Goal: Information Seeking & Learning: Learn about a topic

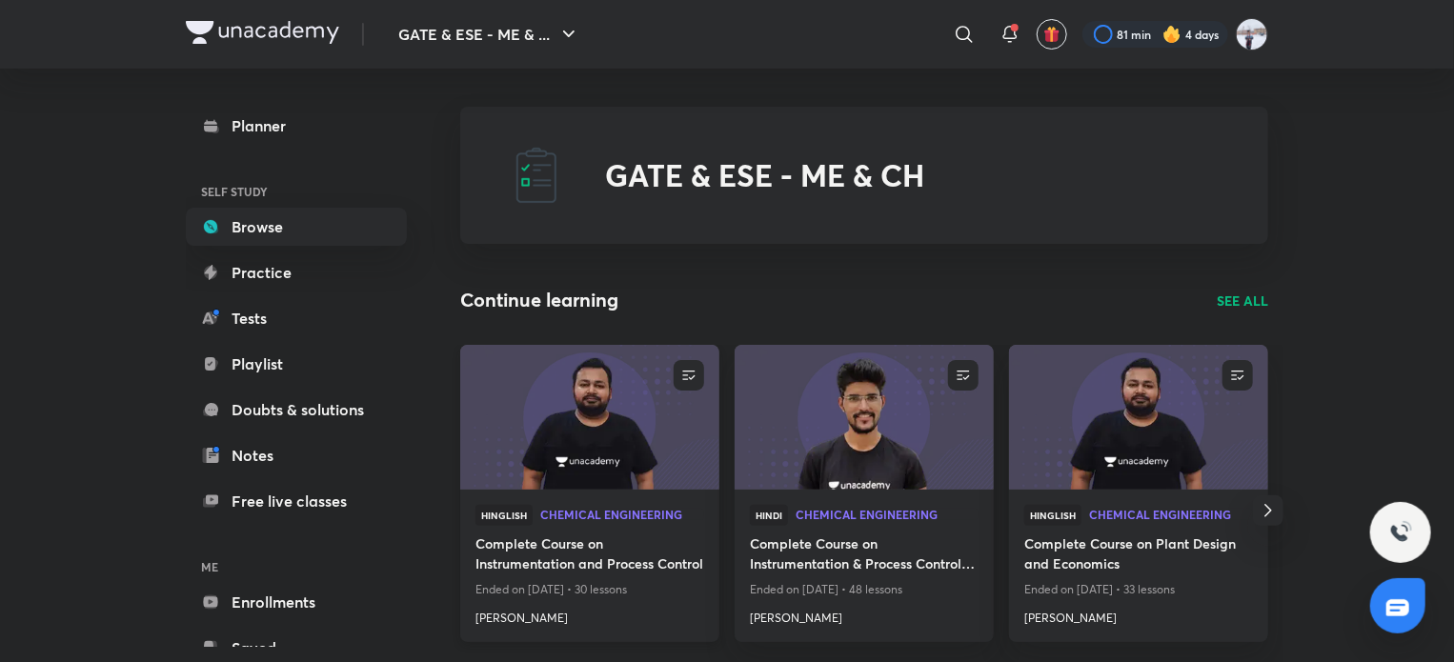
click at [602, 449] on img at bounding box center [589, 417] width 264 height 148
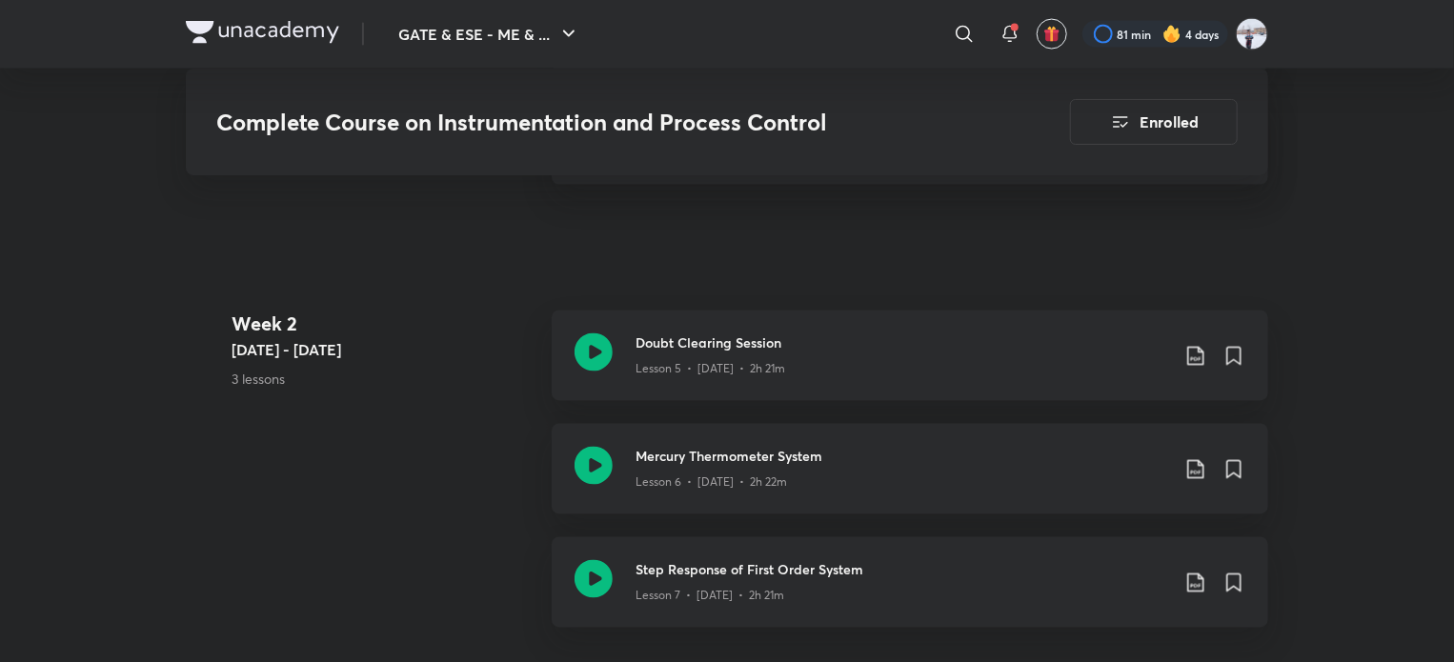
scroll to position [2001, 0]
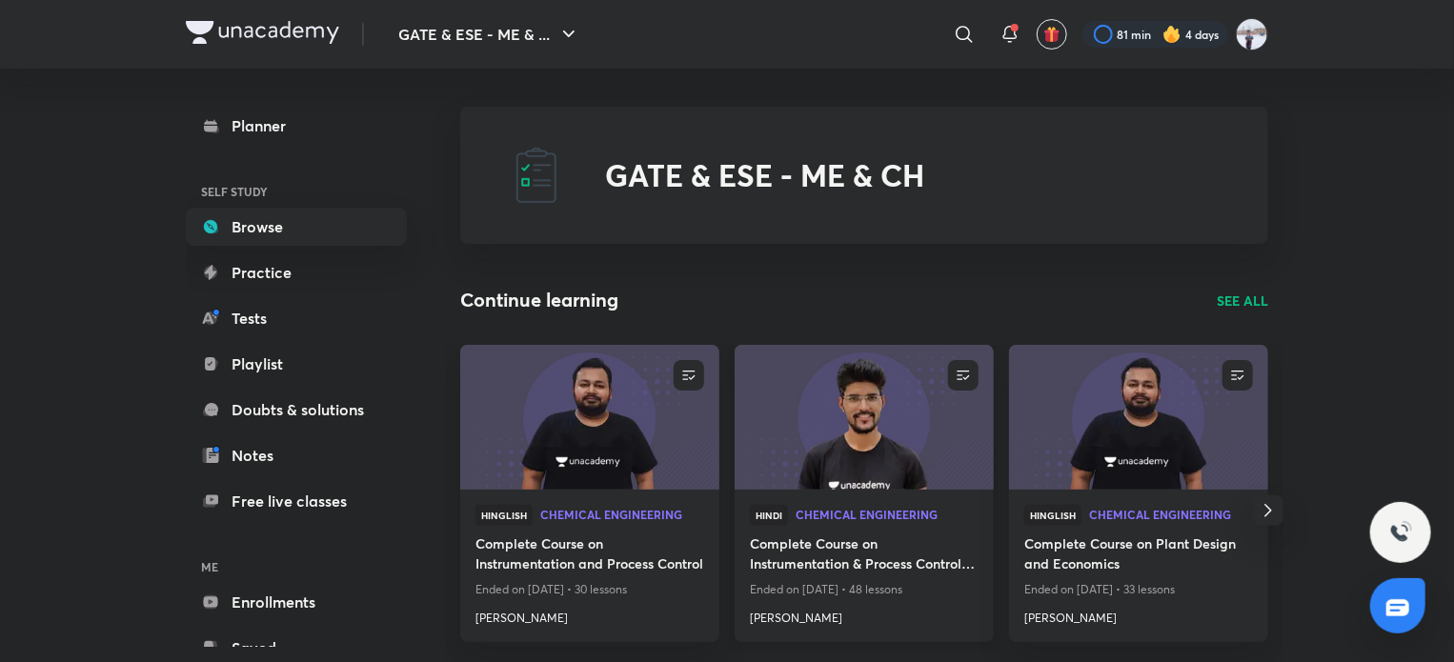
click at [844, 472] on img at bounding box center [864, 417] width 264 height 148
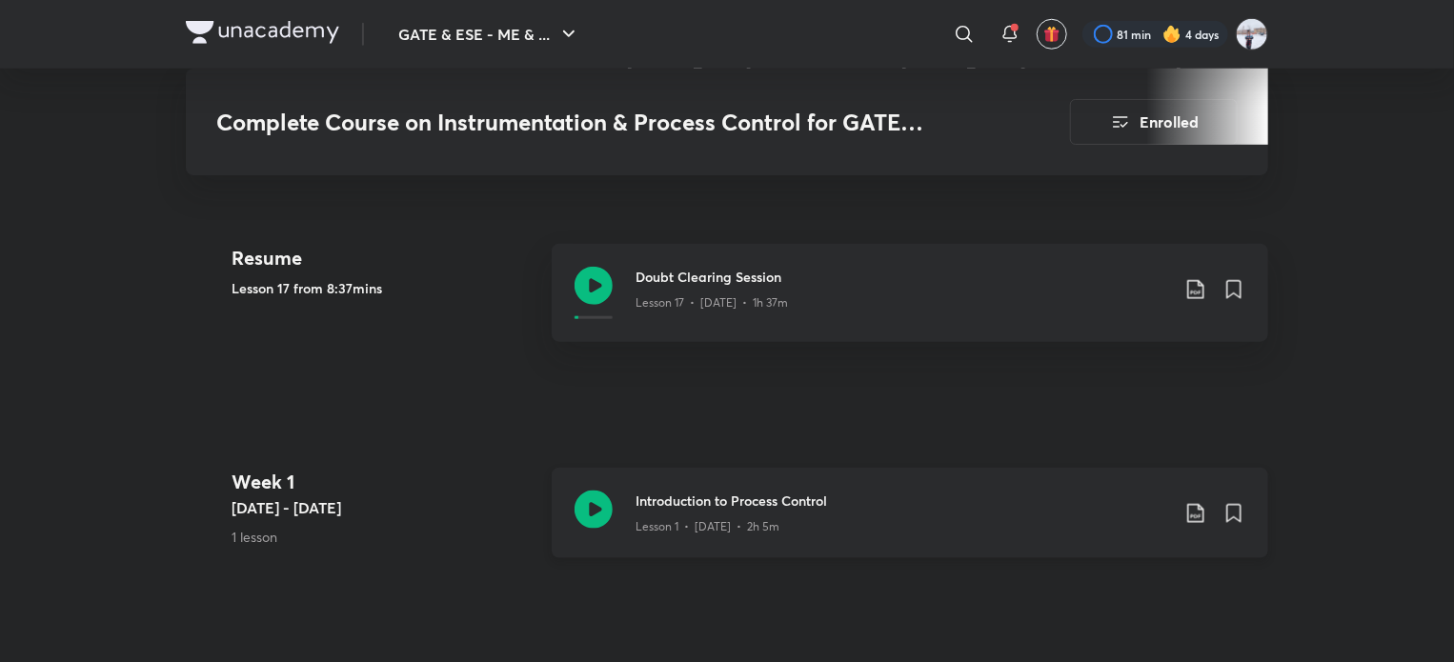
scroll to position [762, 0]
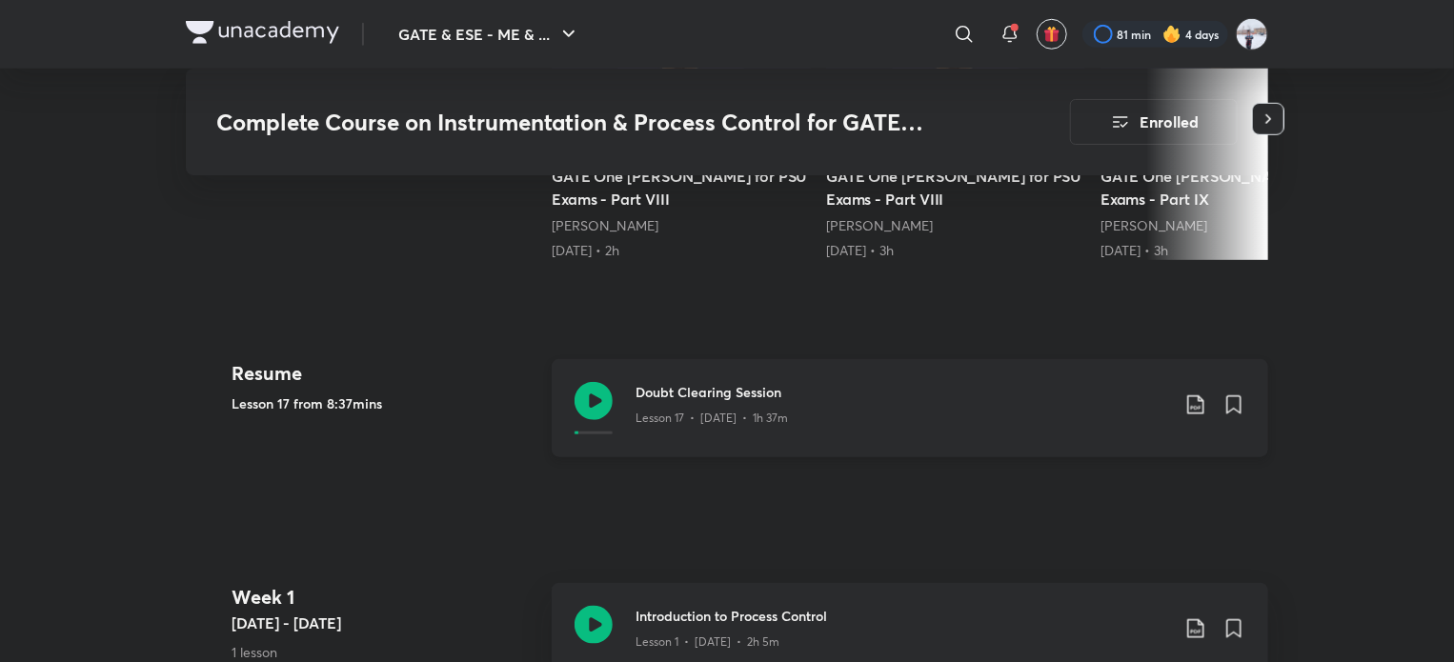
click at [1187, 406] on icon at bounding box center [1195, 404] width 23 height 23
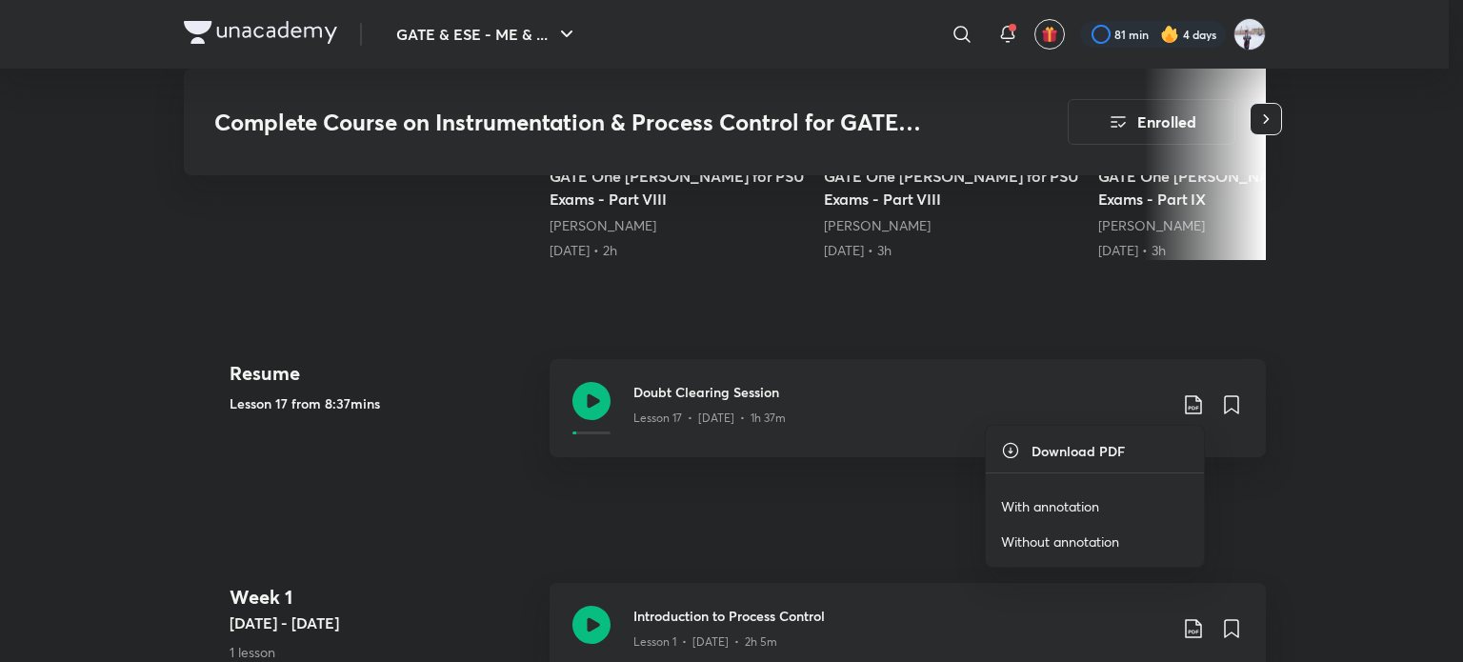
click at [1065, 508] on p "With annotation" at bounding box center [1050, 506] width 98 height 20
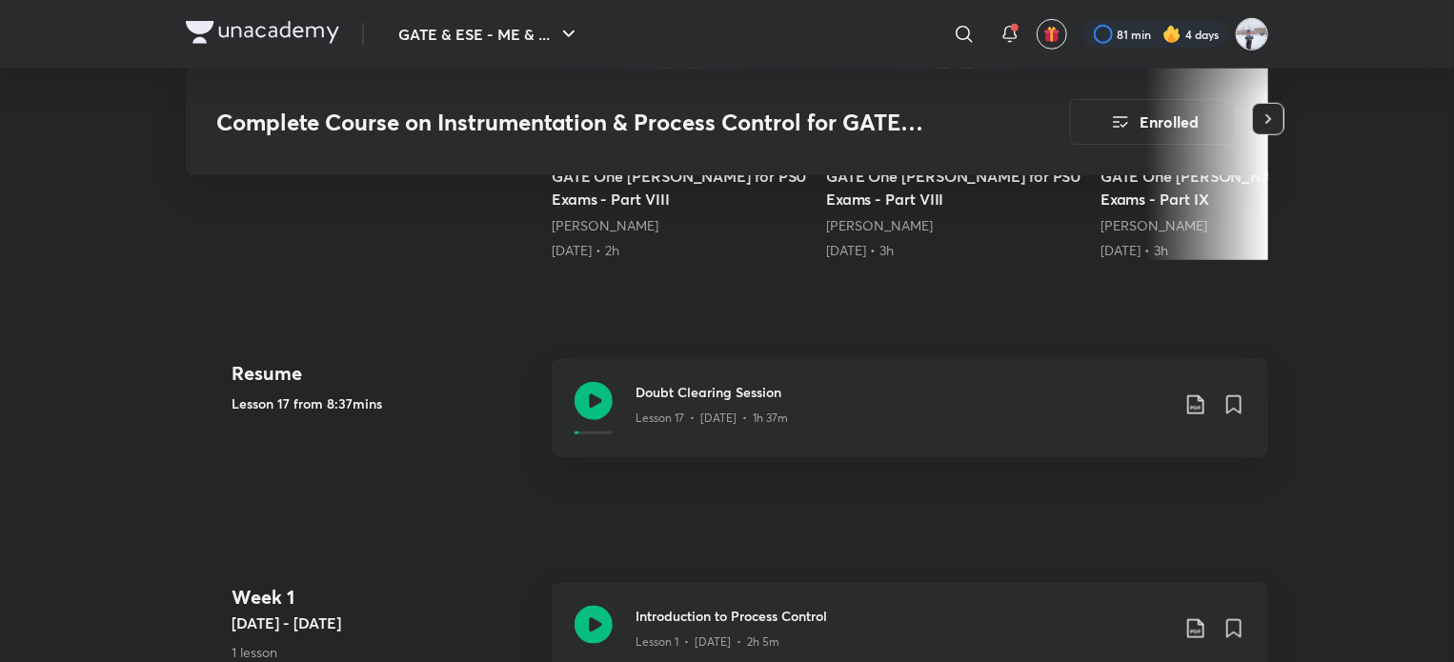
click at [1243, 41] on img at bounding box center [1252, 34] width 32 height 32
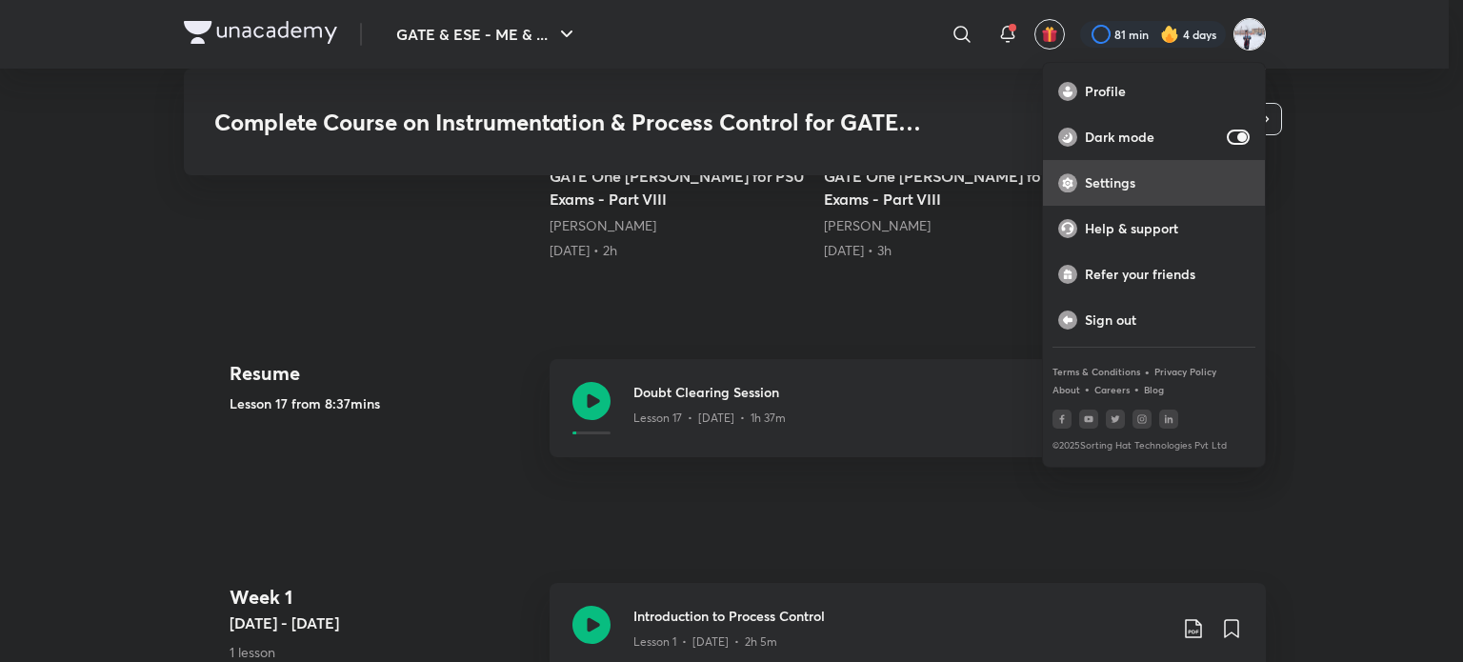
click at [1156, 174] on p "Settings" at bounding box center [1167, 182] width 165 height 17
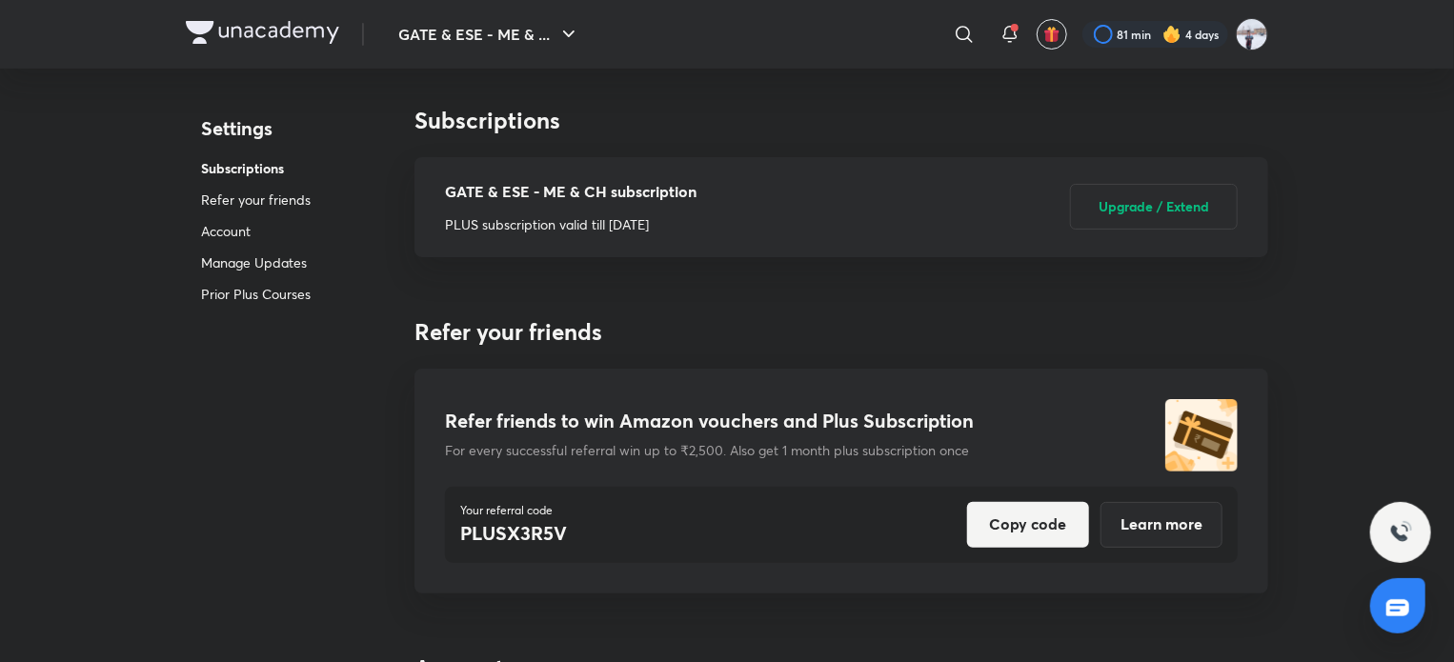
drag, startPoint x: 546, startPoint y: 204, endPoint x: 719, endPoint y: 228, distance: 175.0
click at [697, 194] on div "GATE & ESE - ME & CH subscription PLUS subscription valid till Feb 26, 2026 Upg…" at bounding box center [841, 207] width 793 height 100
click at [723, 232] on div "GATE & ESE - ME & CH subscription PLUS subscription valid till Feb 26, 2026 Upg…" at bounding box center [841, 207] width 793 height 100
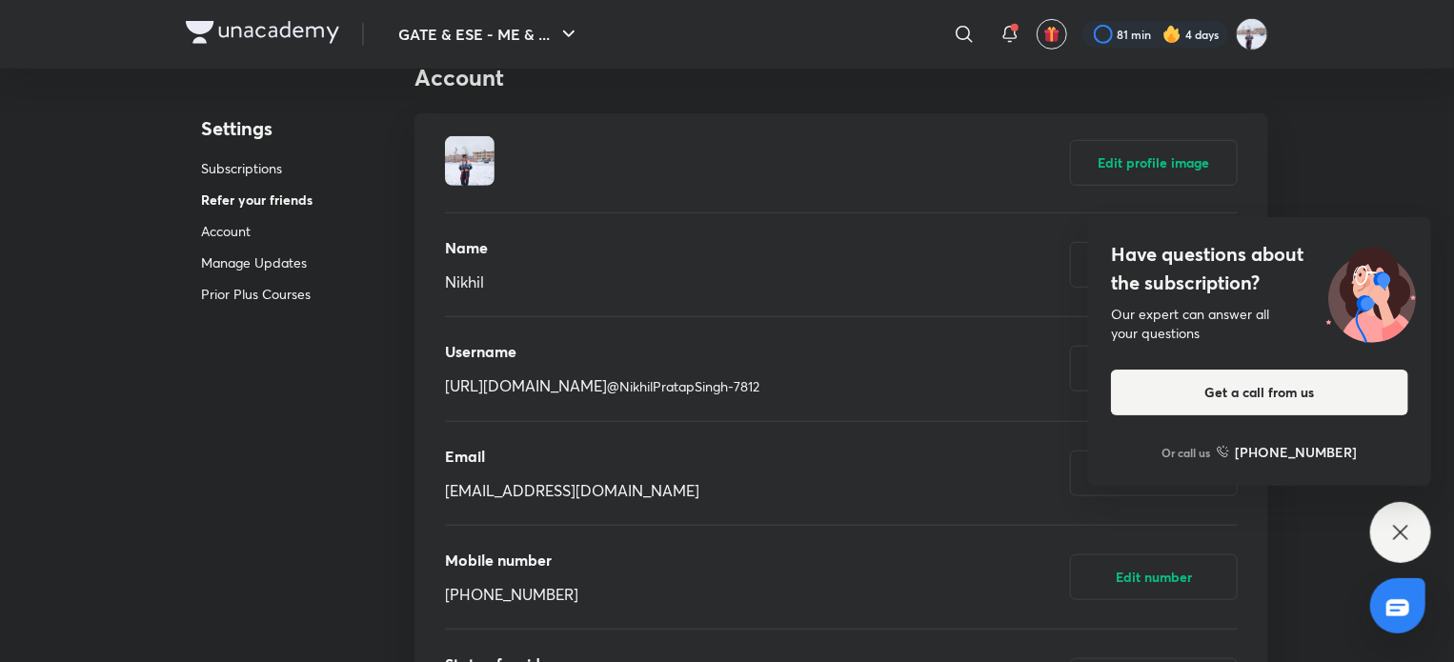
scroll to position [602, 0]
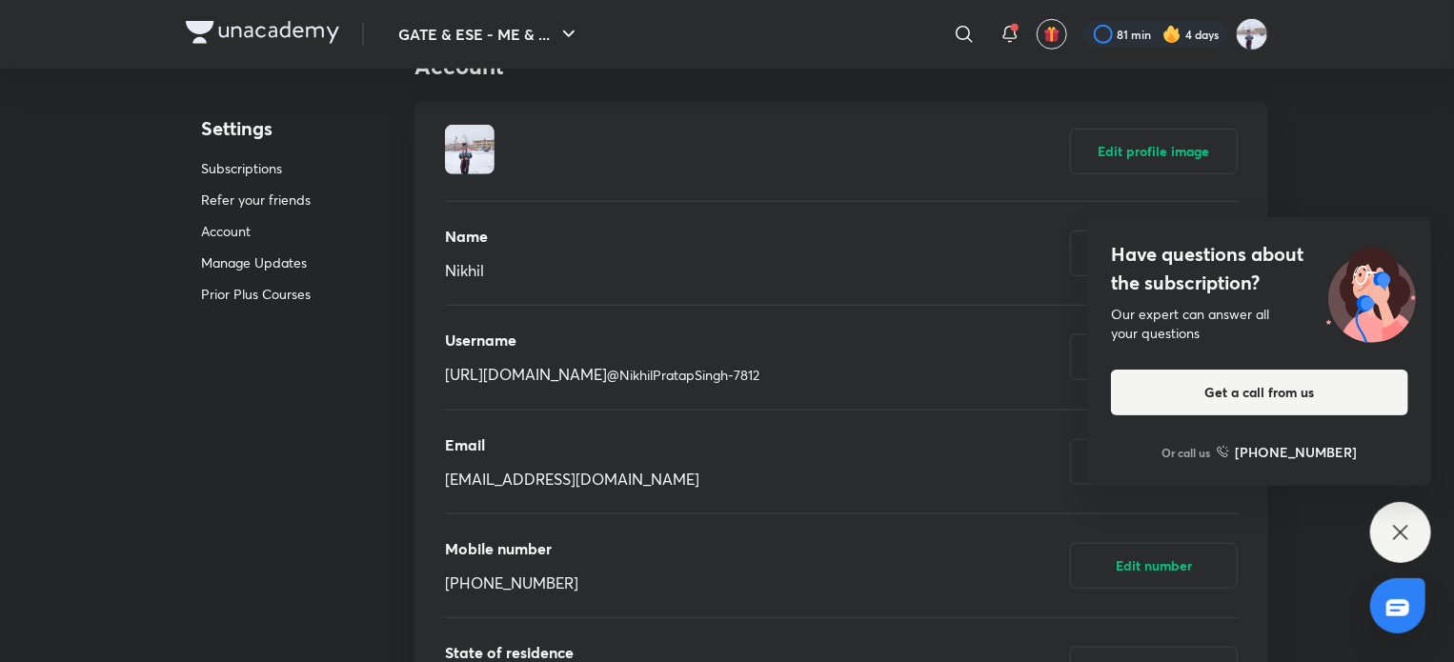
click at [1379, 531] on div "Have questions about the subscription? Our expert can answer all your questions…" at bounding box center [1400, 532] width 61 height 61
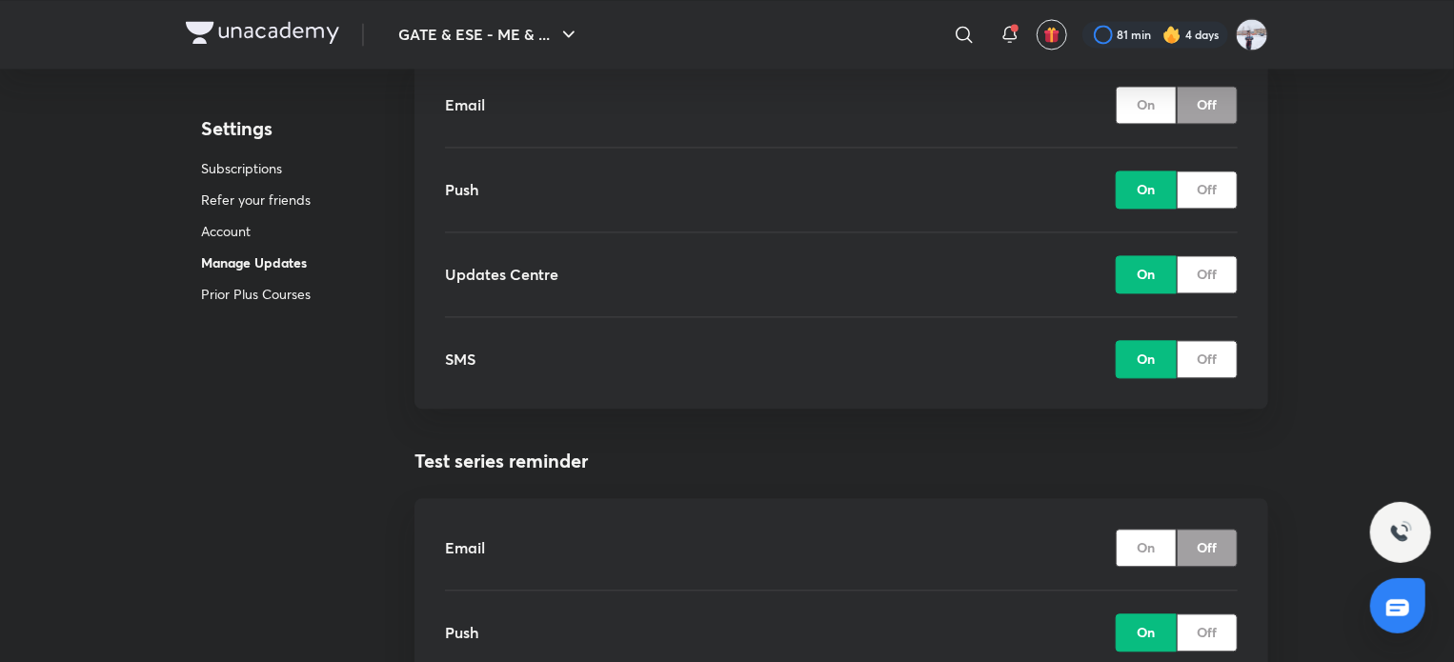
scroll to position [1959, 0]
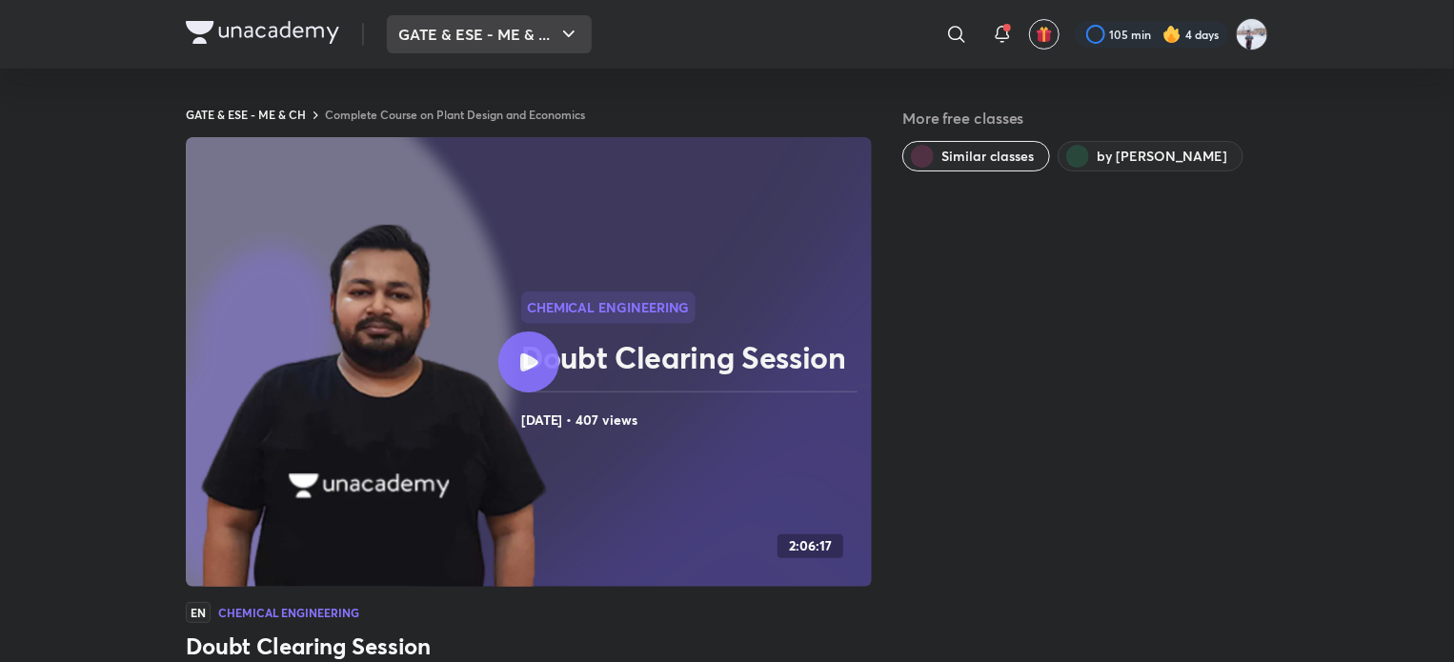
click at [491, 27] on button "GATE & ESE - ME & ..." at bounding box center [489, 34] width 205 height 38
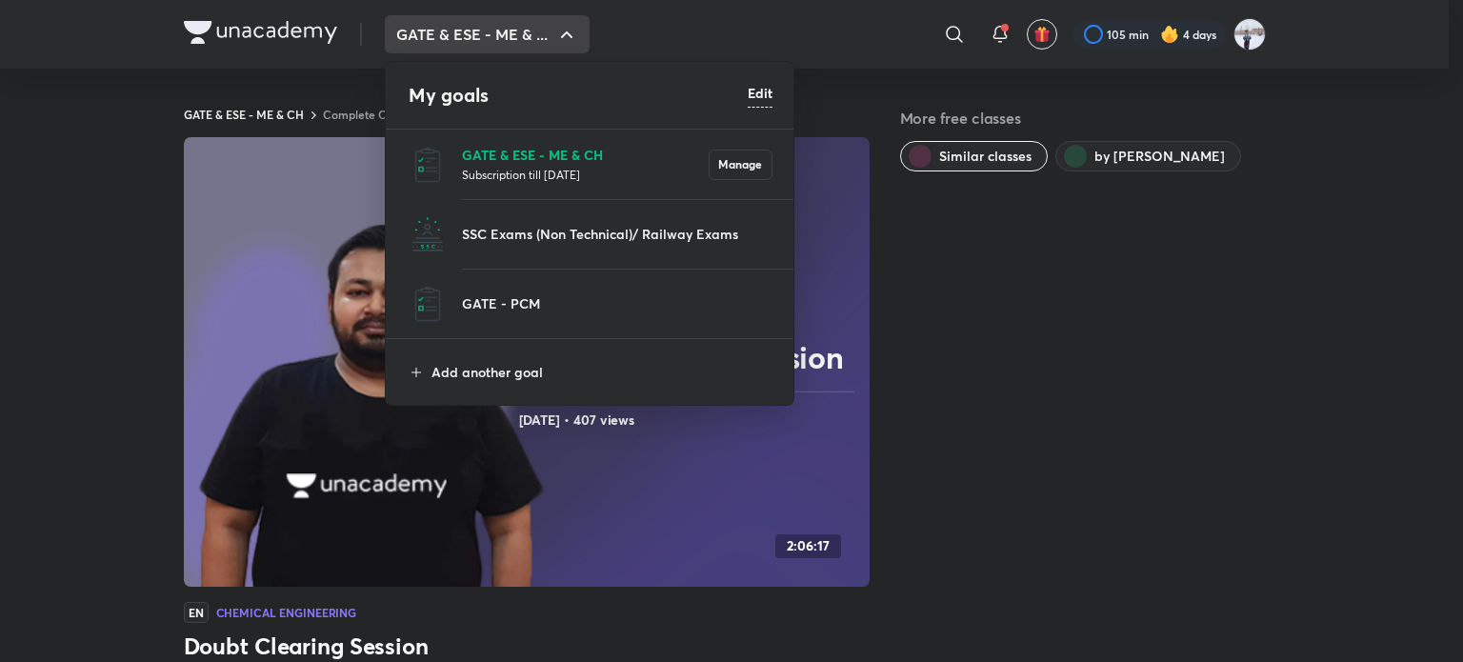
click at [516, 156] on p "GATE & ESE - ME & CH" at bounding box center [585, 155] width 247 height 20
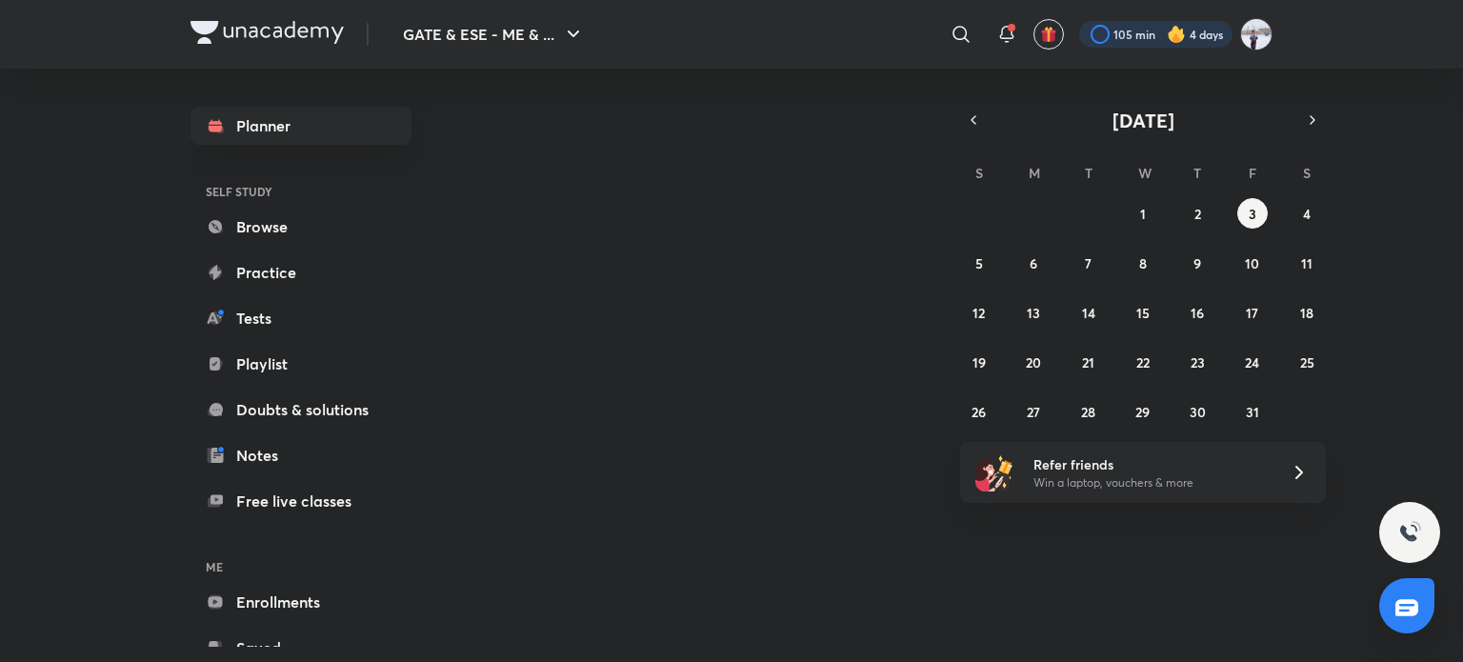
click at [1139, 42] on div at bounding box center [1155, 34] width 153 height 27
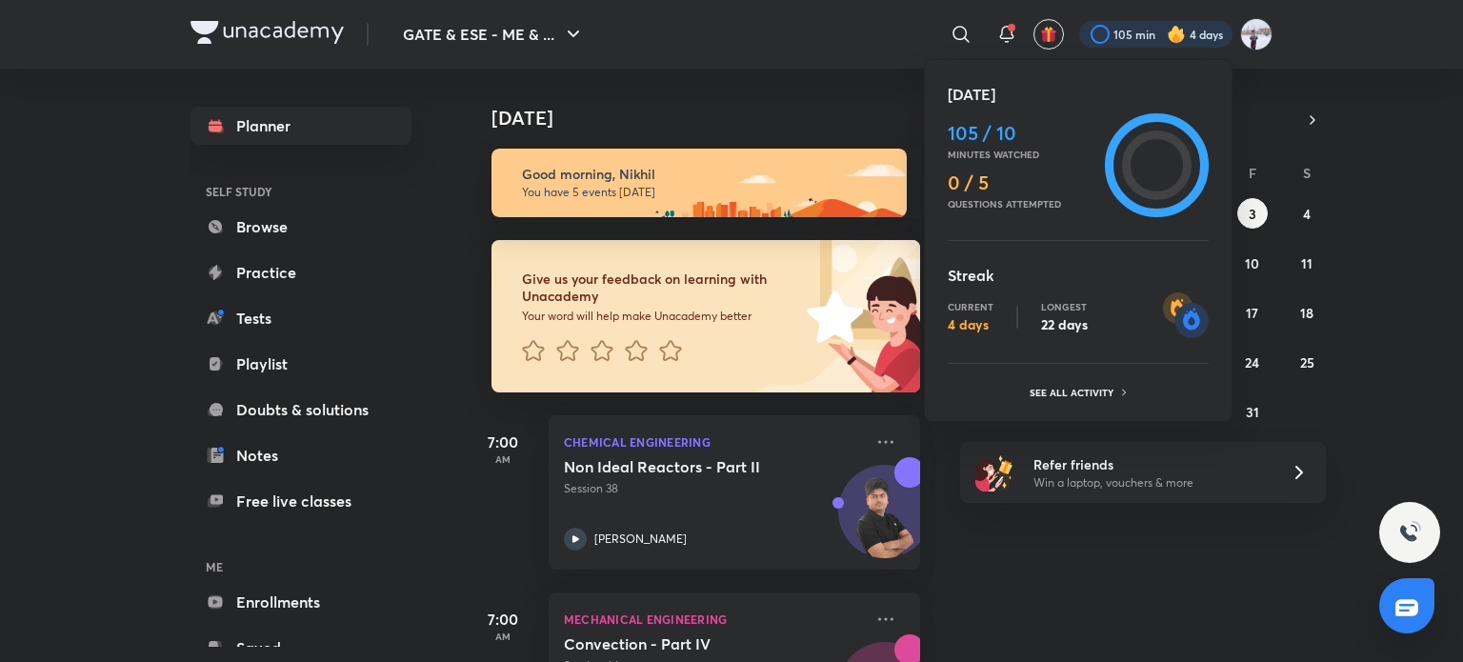
click at [1139, 42] on div at bounding box center [731, 331] width 1463 height 662
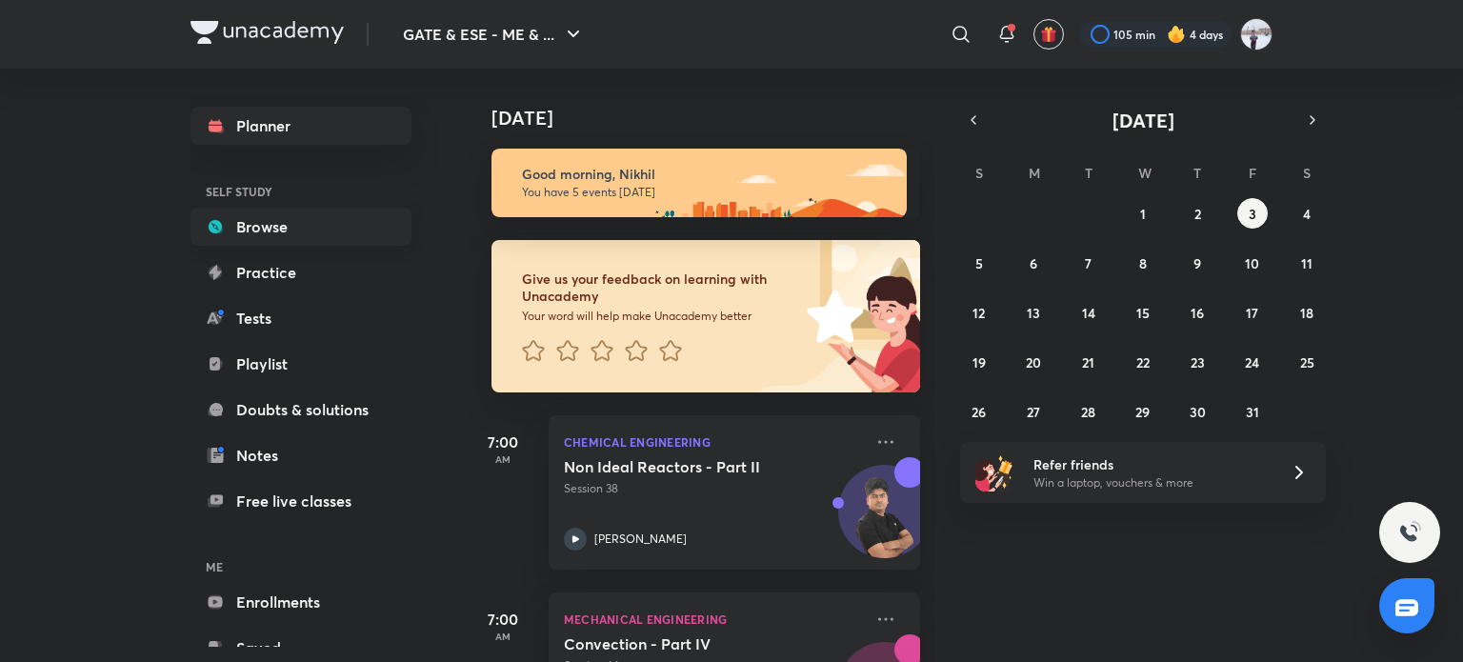
click at [296, 222] on link "Browse" at bounding box center [301, 227] width 221 height 38
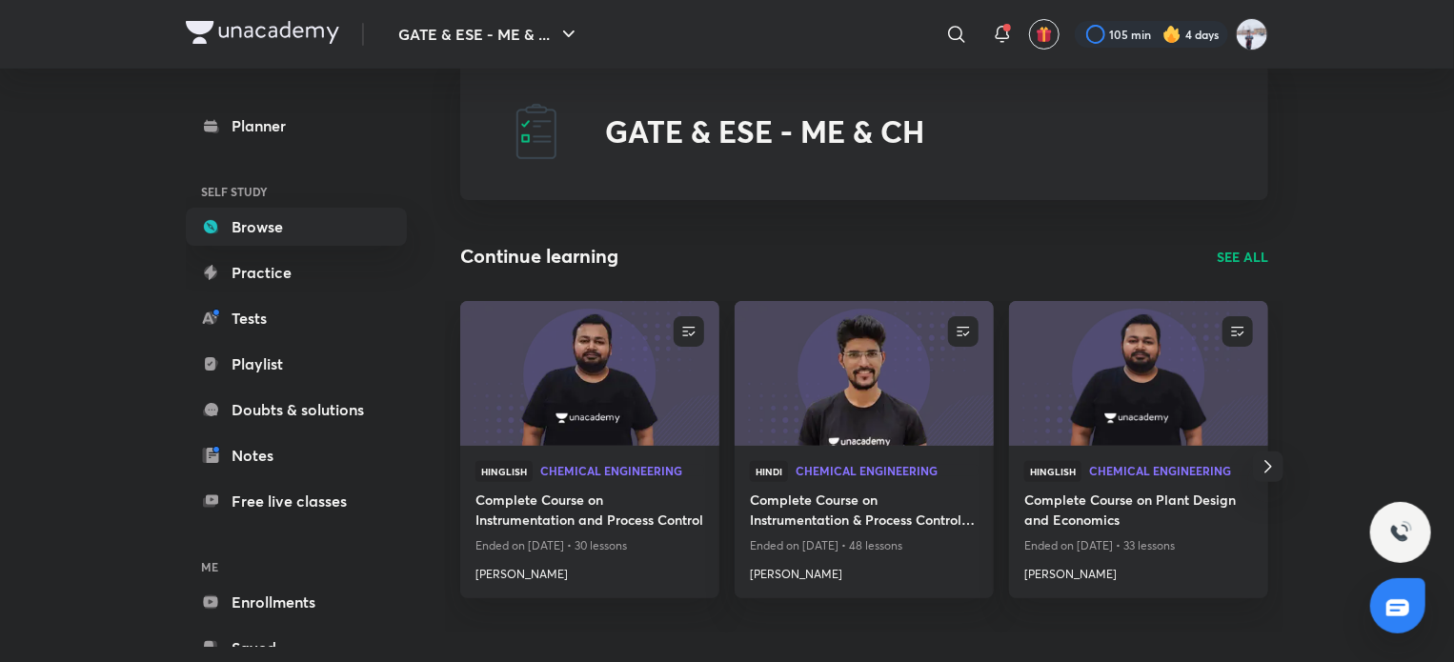
scroll to position [191, 0]
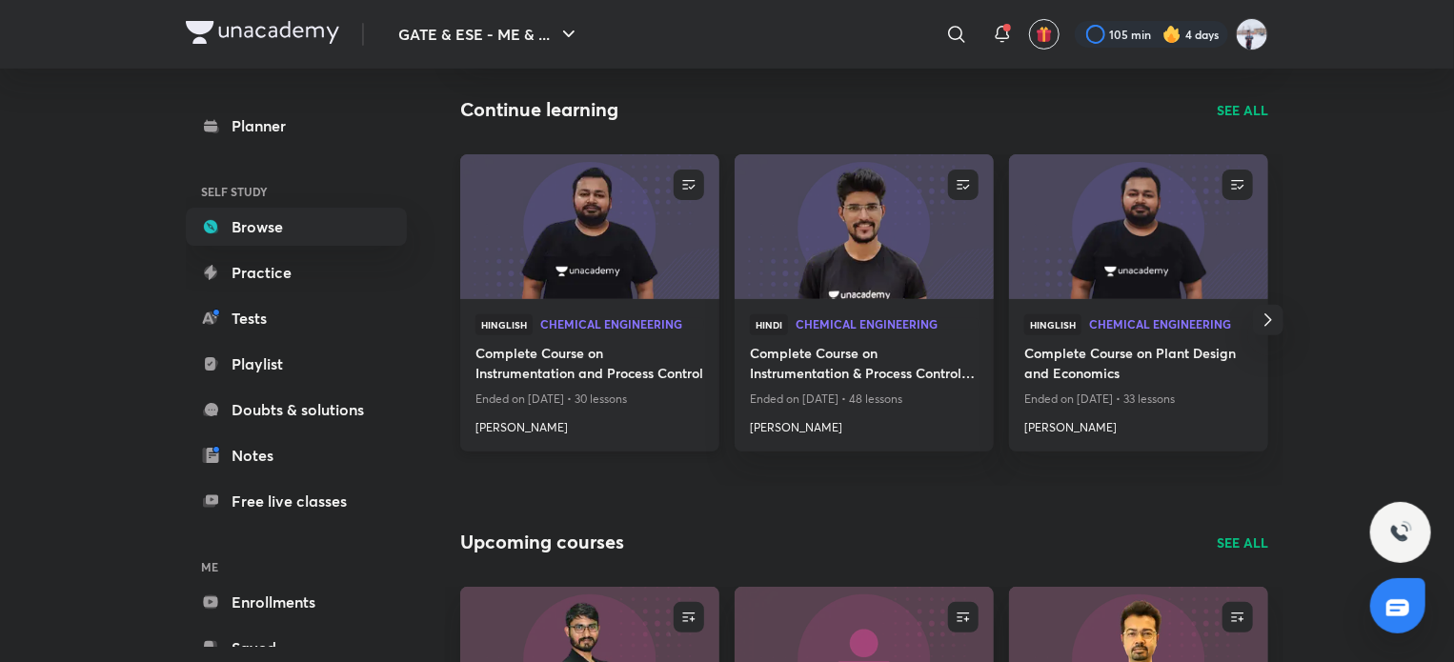
click at [601, 260] on img at bounding box center [589, 226] width 264 height 148
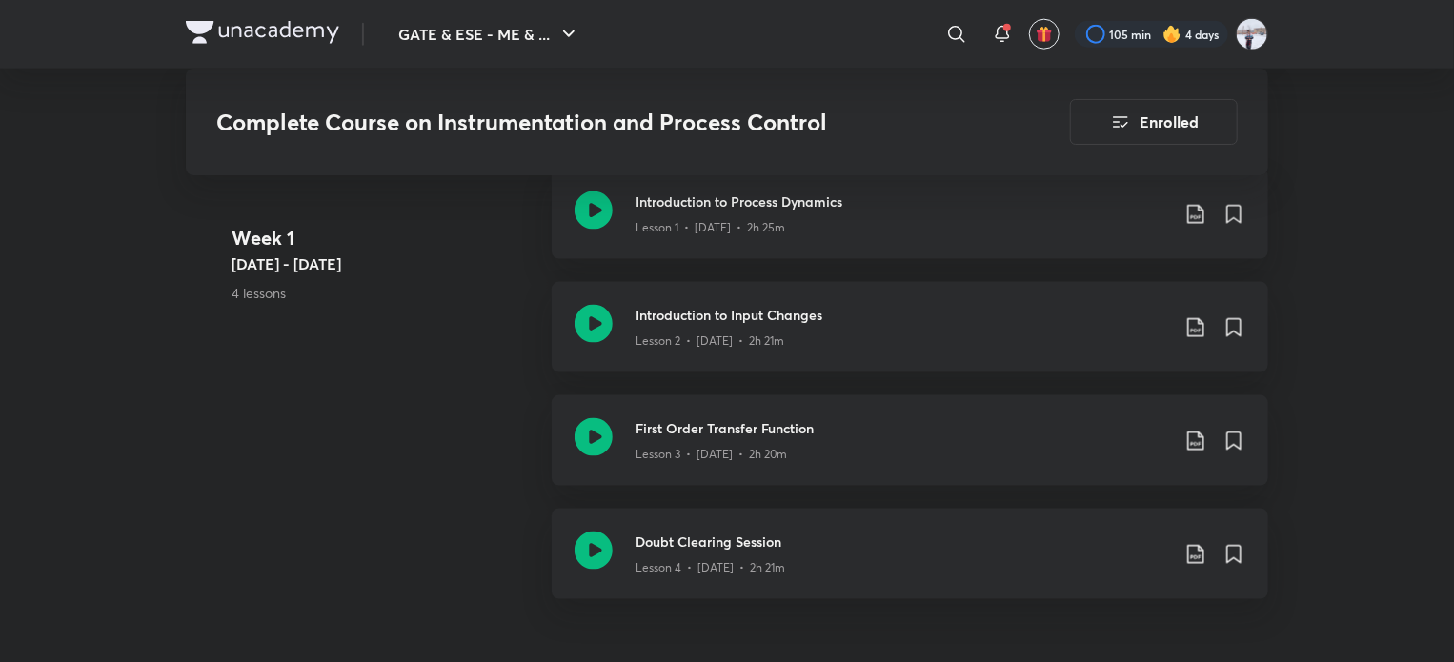
scroll to position [1429, 0]
